Goal: Task Accomplishment & Management: Manage account settings

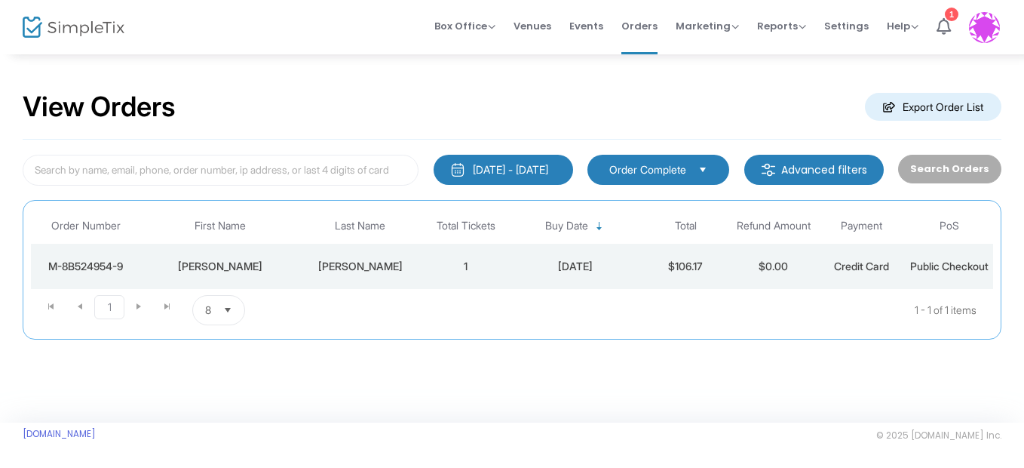
click at [499, 174] on div "[DATE] - [DATE]" at bounding box center [510, 169] width 75 height 15
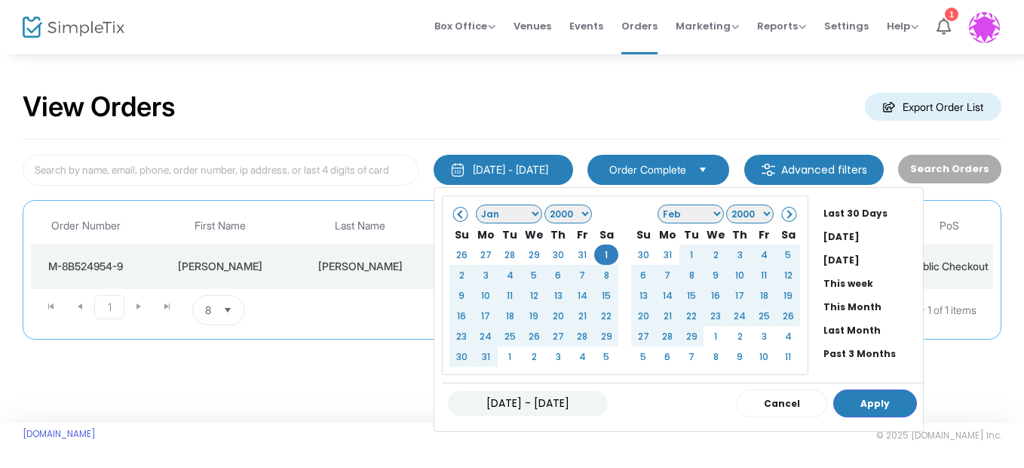
click at [517, 215] on select "Jan Feb Mar Apr May Jun [DATE] Aug Sep Oct Nov Dec" at bounding box center [509, 213] width 66 height 19
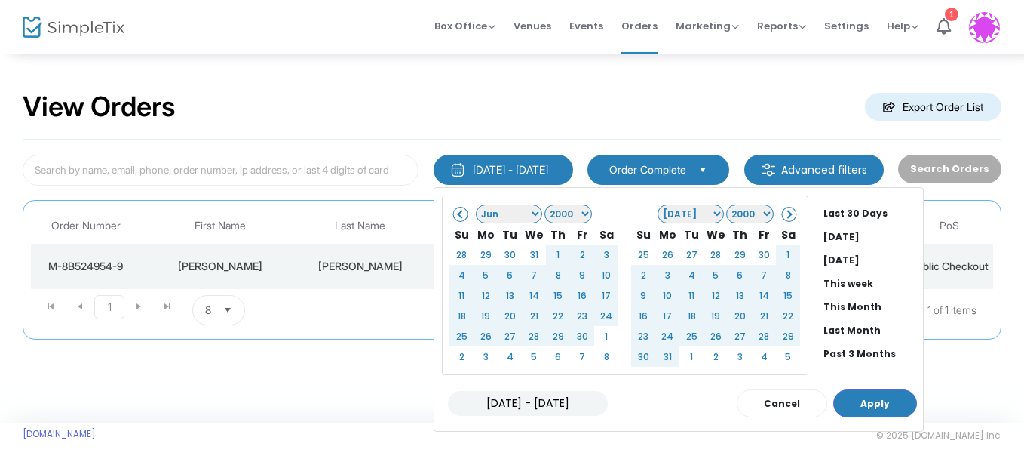
click at [563, 210] on select "1925 1926 1927 1928 1929 1930 1931 1932 1933 1934 1935 1936 1937 1938 1939 1940…" at bounding box center [569, 213] width 48 height 19
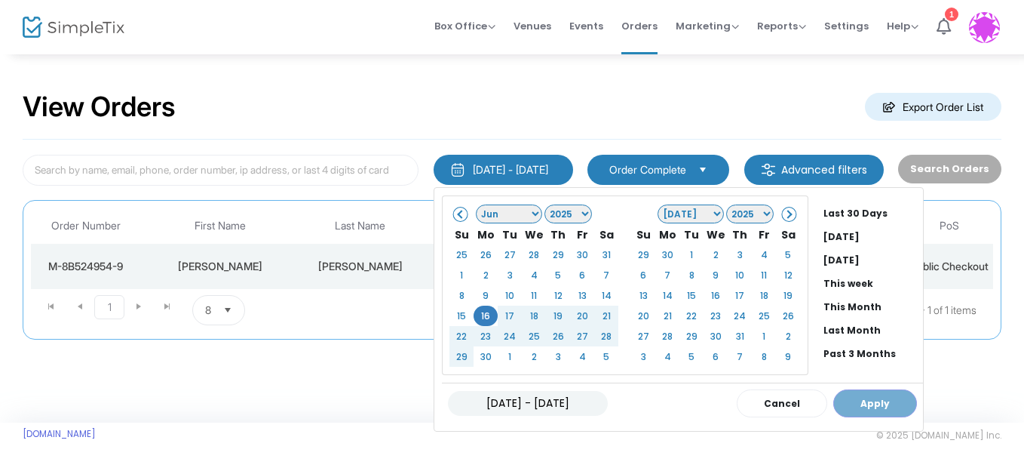
click at [696, 211] on select "Jan Feb Mar Apr May Jun [DATE] Aug Sep Oct Nov Dec" at bounding box center [691, 213] width 66 height 19
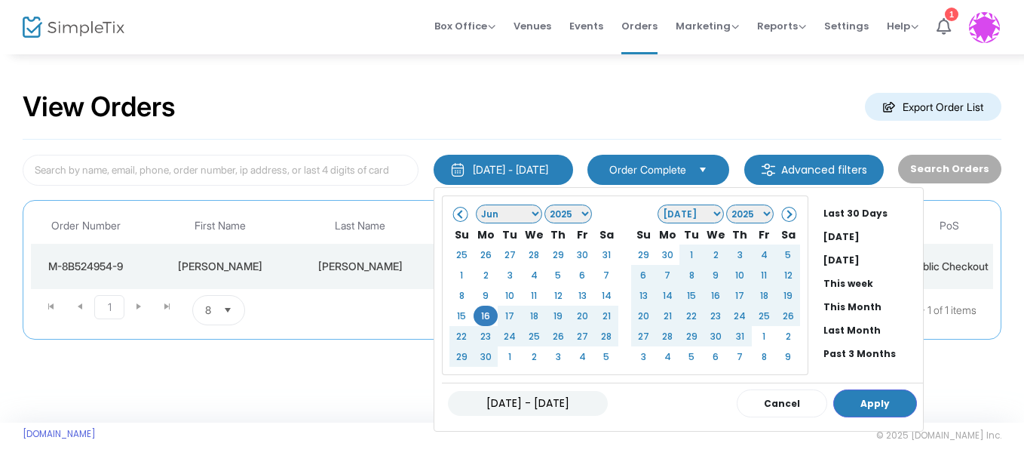
click at [698, 210] on select "Jan Feb Mar Apr May Jun [DATE] Aug Sep Oct Nov Dec" at bounding box center [691, 213] width 66 height 19
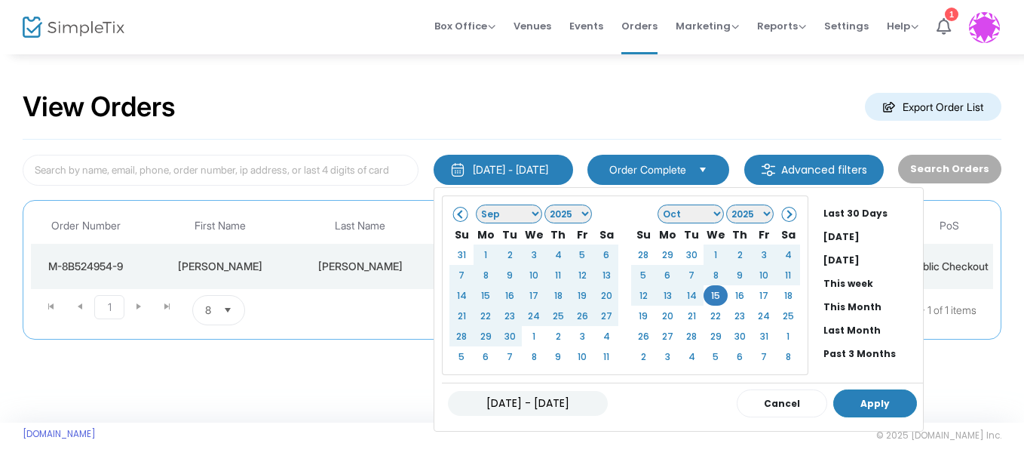
click at [858, 403] on button "Apply" at bounding box center [876, 403] width 84 height 28
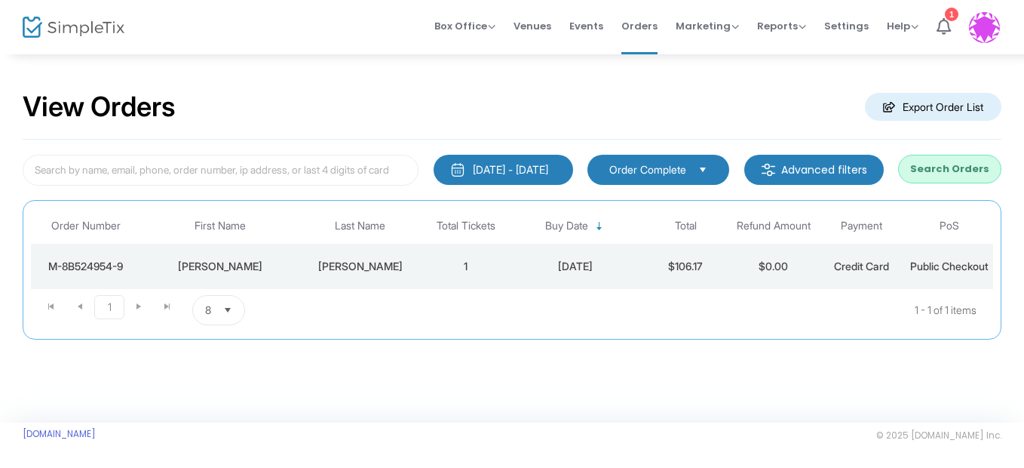
click at [709, 169] on span "Select" at bounding box center [703, 169] width 25 height 25
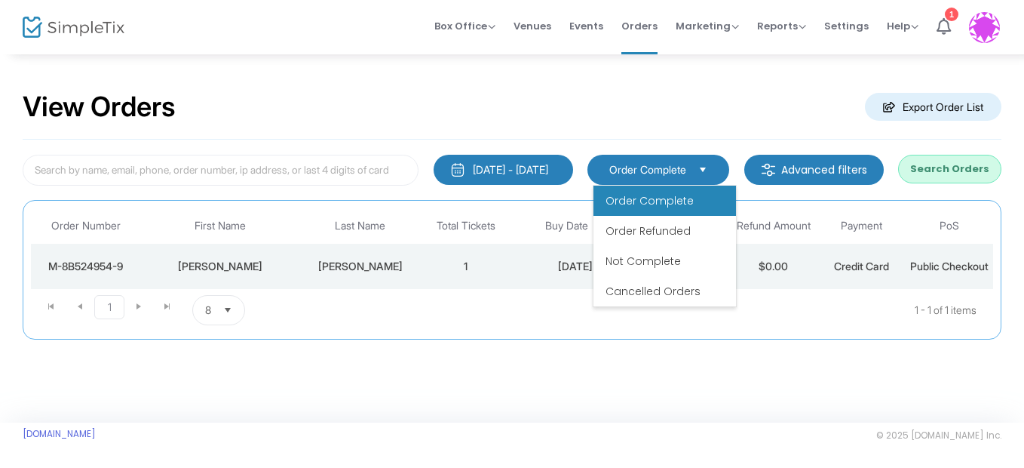
click at [709, 173] on span "Select" at bounding box center [703, 169] width 25 height 25
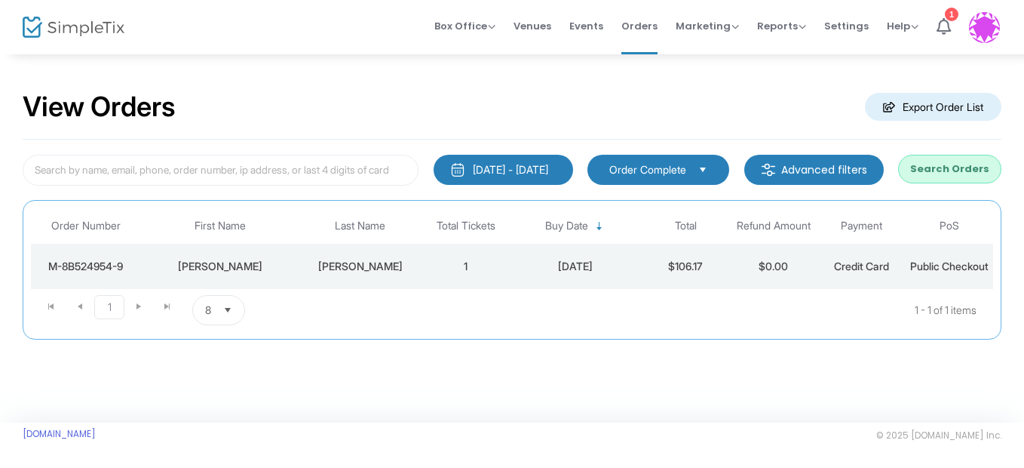
click at [951, 171] on button "Search Orders" at bounding box center [949, 169] width 103 height 29
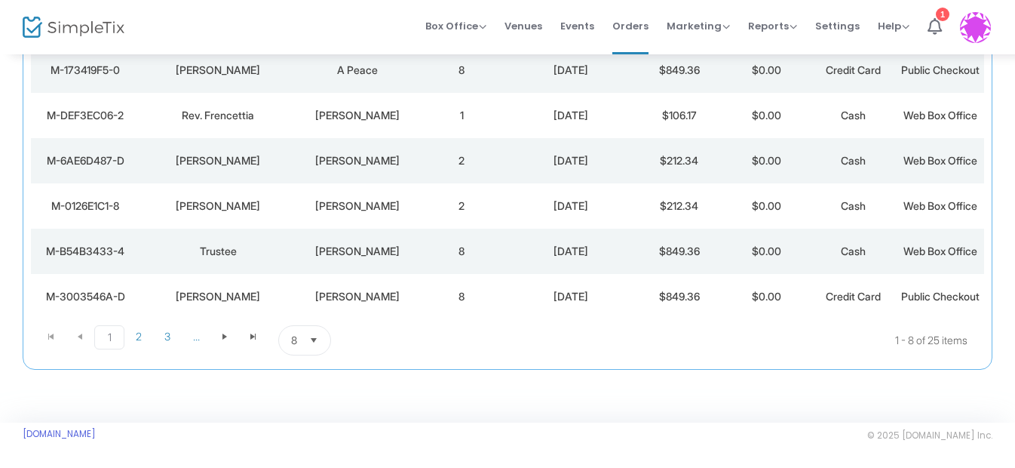
scroll to position [347, 0]
click at [220, 336] on span "Go to the next page" at bounding box center [225, 336] width 12 height 12
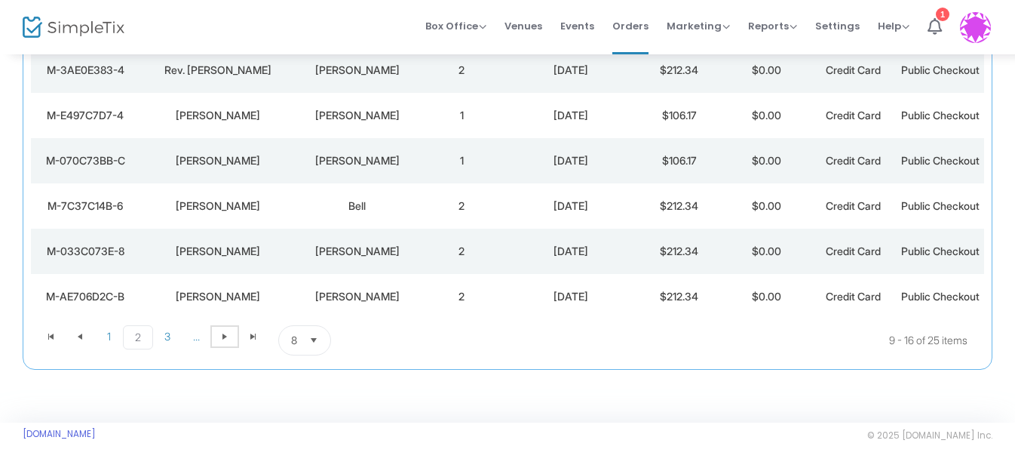
scroll to position [377, 0]
click at [219, 342] on span "Go to the next page" at bounding box center [225, 336] width 12 height 12
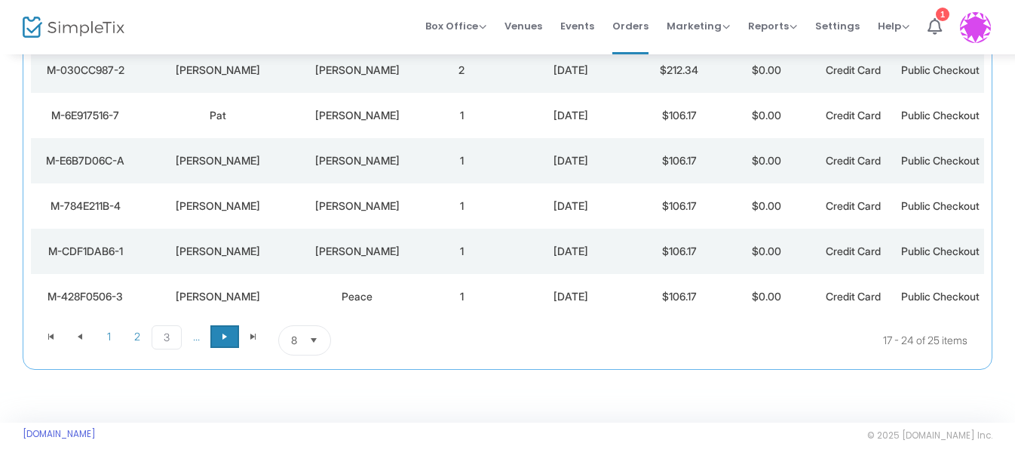
click at [215, 337] on span at bounding box center [224, 336] width 29 height 23
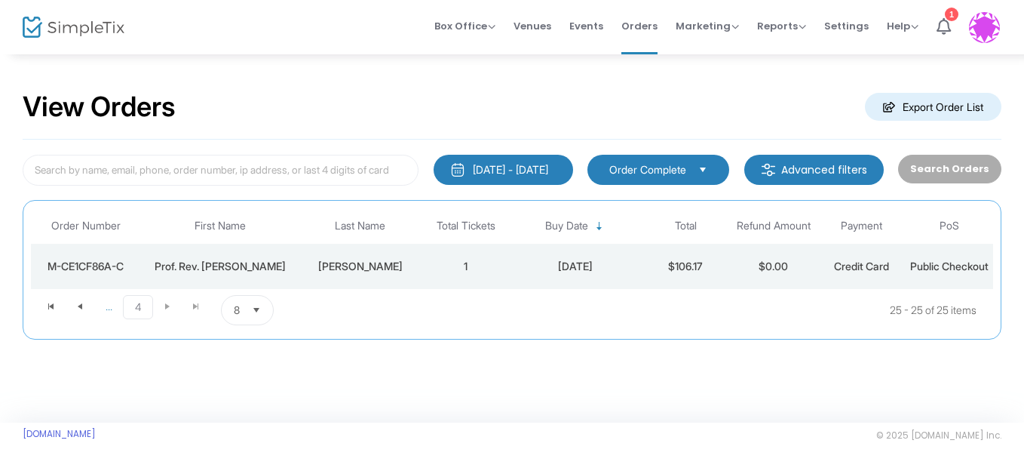
click at [935, 106] on m-button "Export Order List" at bounding box center [933, 107] width 137 height 28
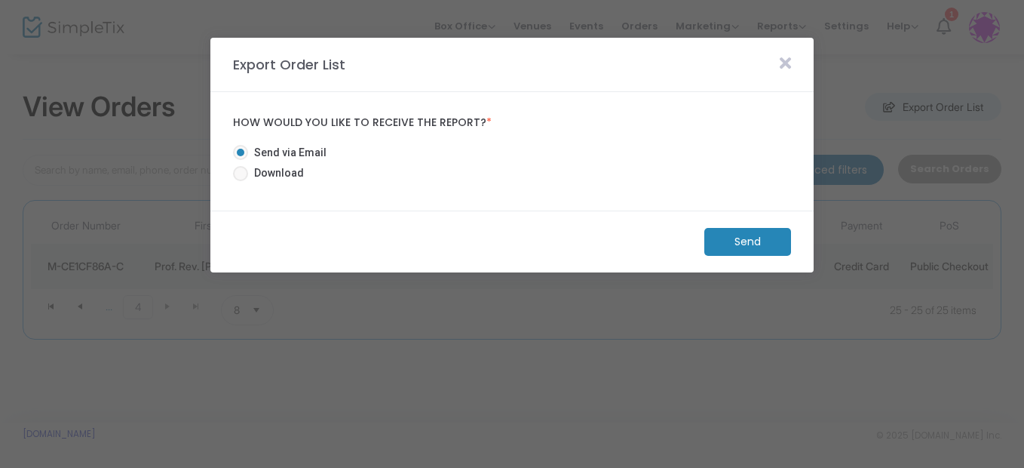
click at [242, 175] on span at bounding box center [240, 173] width 15 height 15
click at [241, 181] on input "Download" at bounding box center [240, 181] width 1 height 1
radio input "true"
click at [726, 241] on m-button "Download" at bounding box center [735, 242] width 112 height 28
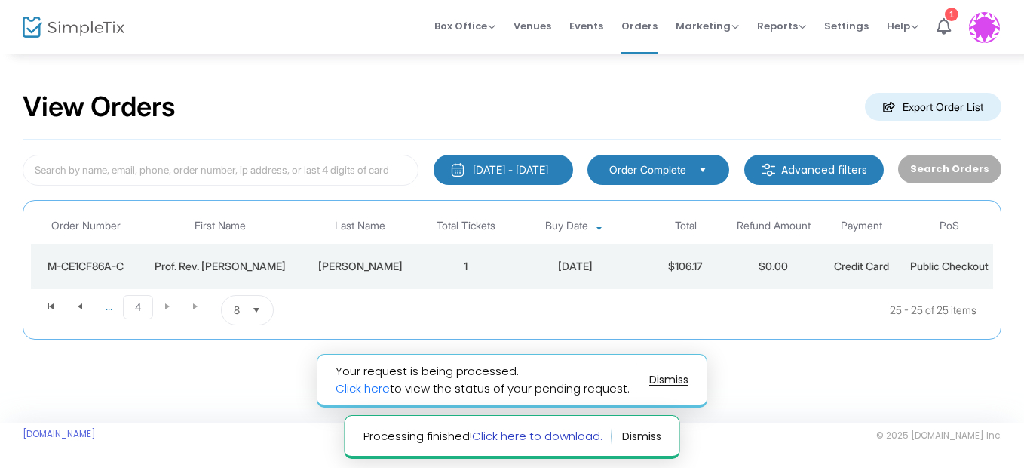
click at [537, 440] on link "Click here to download." at bounding box center [537, 436] width 131 height 16
